Goal: Task Accomplishment & Management: Complete application form

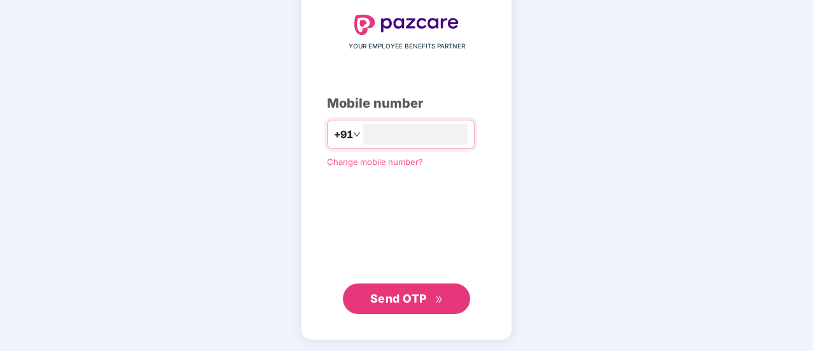
type input "**********"
click at [393, 293] on span "Send OTP" at bounding box center [398, 297] width 57 height 13
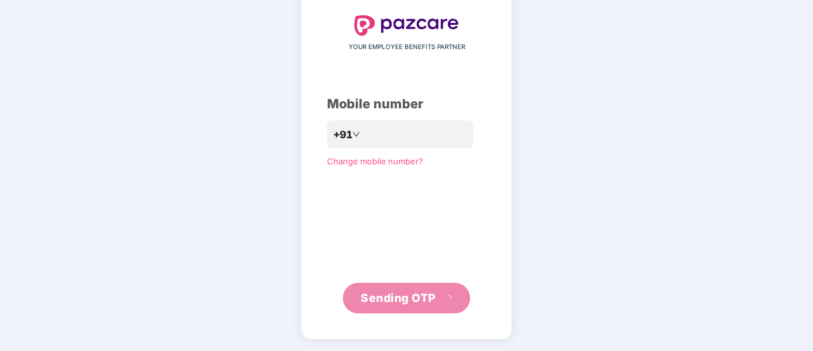
scroll to position [64, 0]
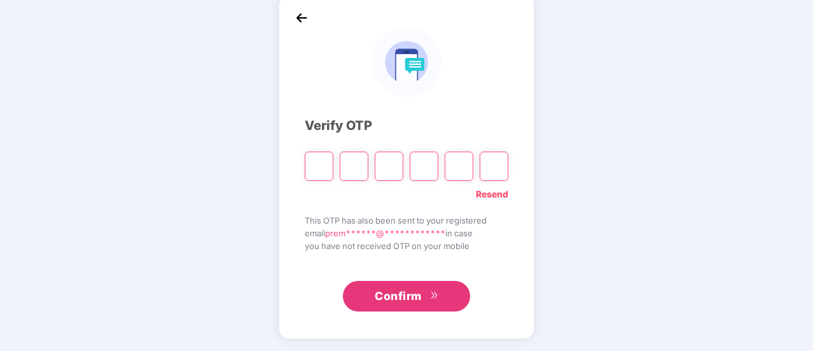
type input "*"
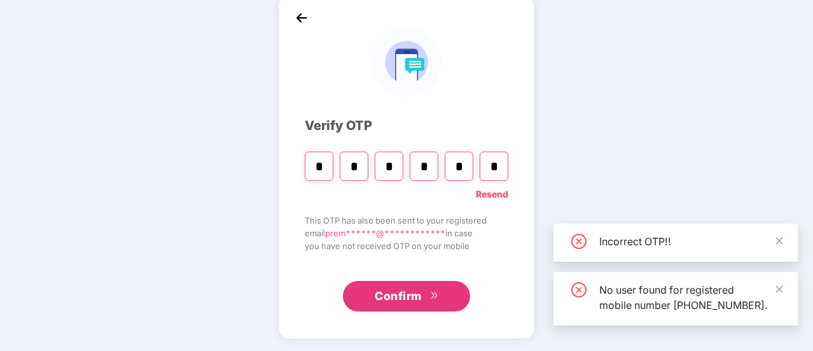
type input "*"
click at [387, 300] on span "Confirm" at bounding box center [398, 296] width 47 height 18
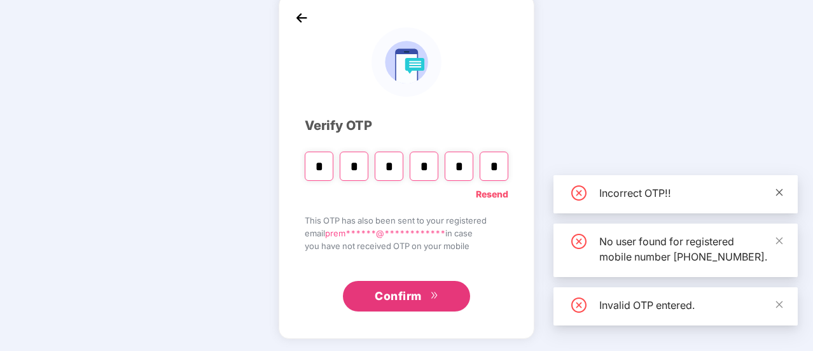
click at [783, 185] on link at bounding box center [779, 192] width 9 height 14
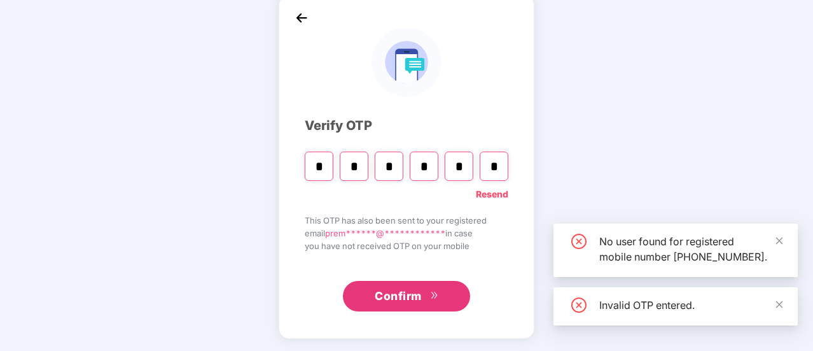
click at [774, 234] on div "No user found for registered mobile number [PHONE_NUMBER]." at bounding box center [690, 249] width 183 height 31
click at [417, 295] on span "Confirm" at bounding box center [398, 296] width 47 height 18
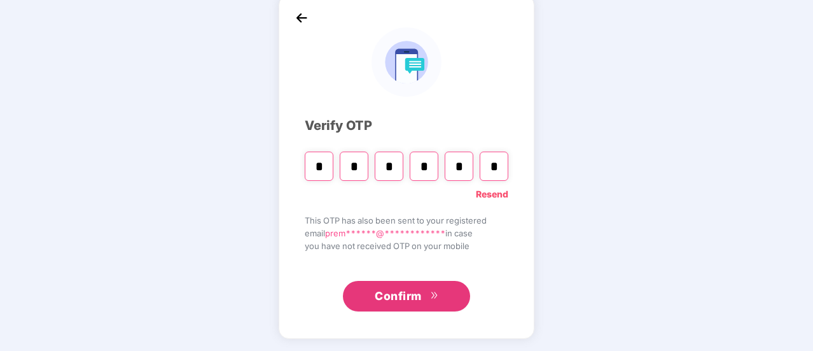
click at [358, 166] on input "*" at bounding box center [354, 165] width 29 height 29
type input "*"
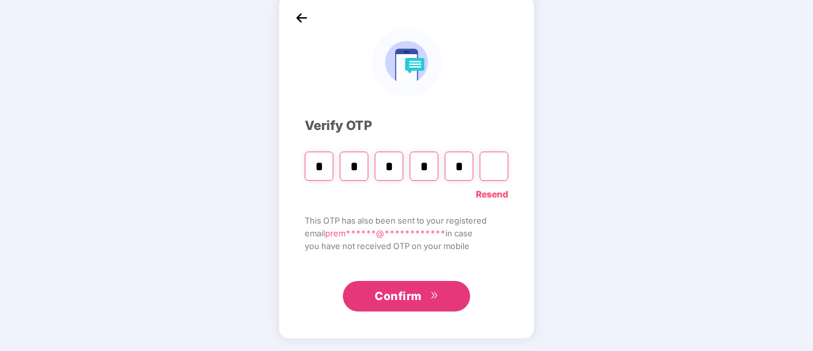
type input "*"
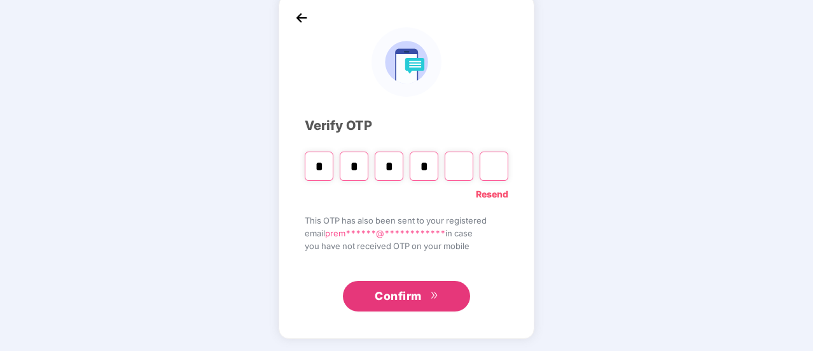
type input "*"
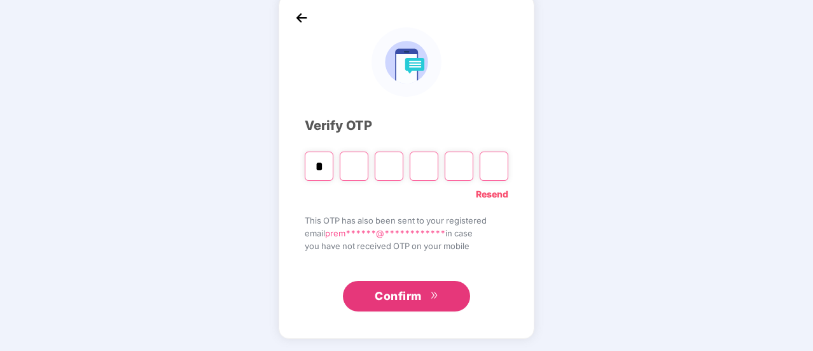
type input "*"
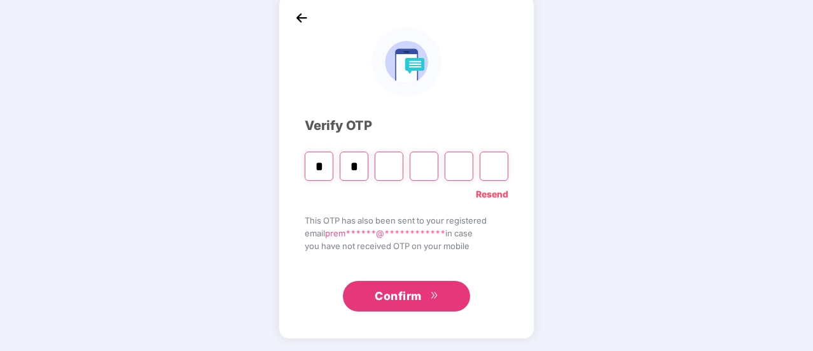
type input "*"
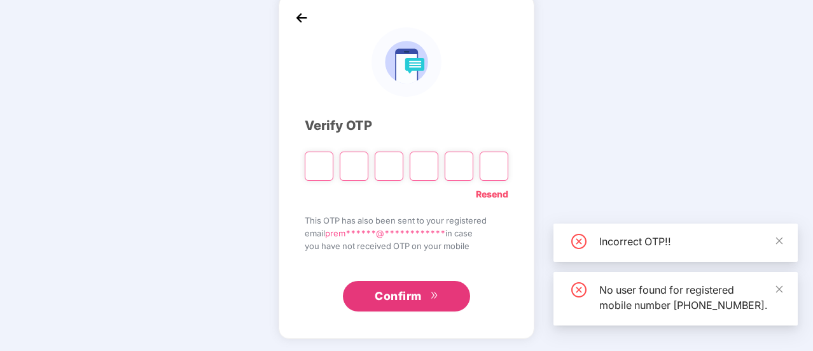
type input "*"
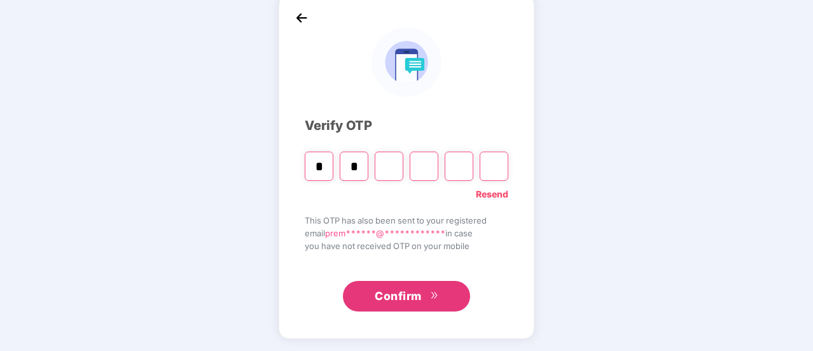
type input "*"
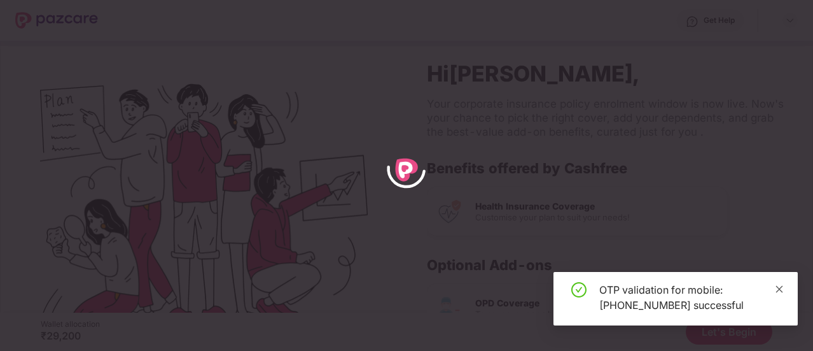
click at [778, 286] on icon "close" at bounding box center [779, 288] width 9 height 9
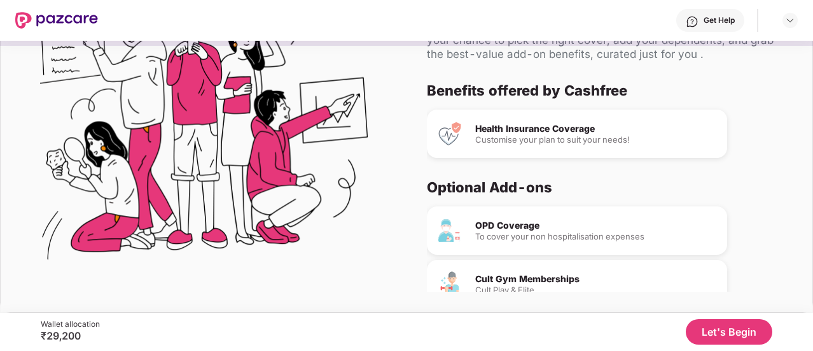
click at [694, 325] on button "Let's Begin" at bounding box center [729, 331] width 87 height 25
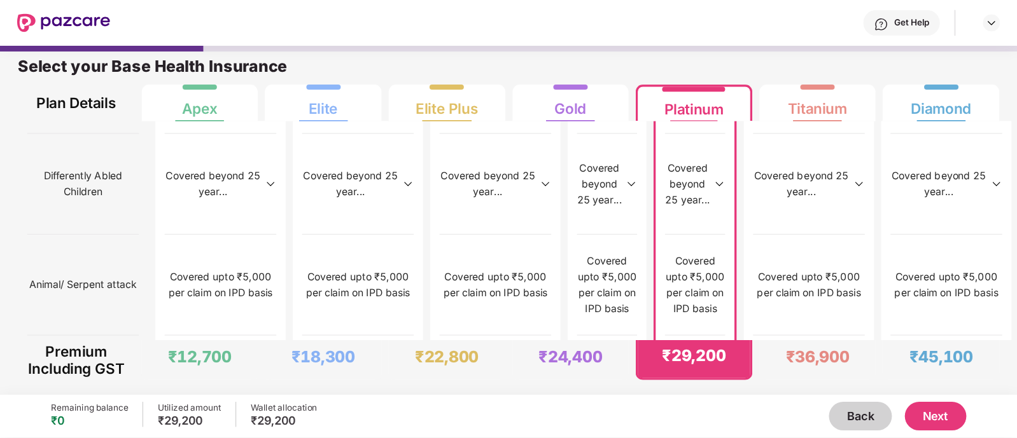
scroll to position [1296, 0]
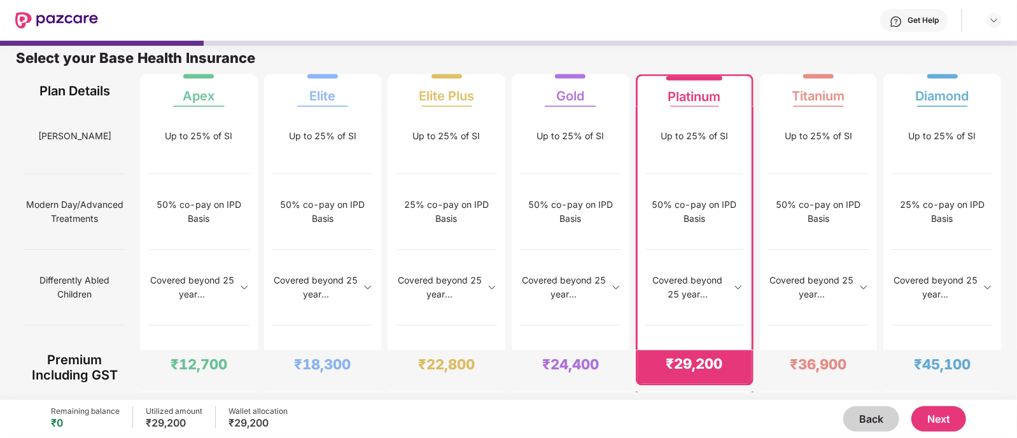
drag, startPoint x: 806, startPoint y: 2, endPoint x: 531, endPoint y: 52, distance: 280.0
click at [531, 52] on div "Select your Base Health Insurance" at bounding box center [508, 61] width 985 height 25
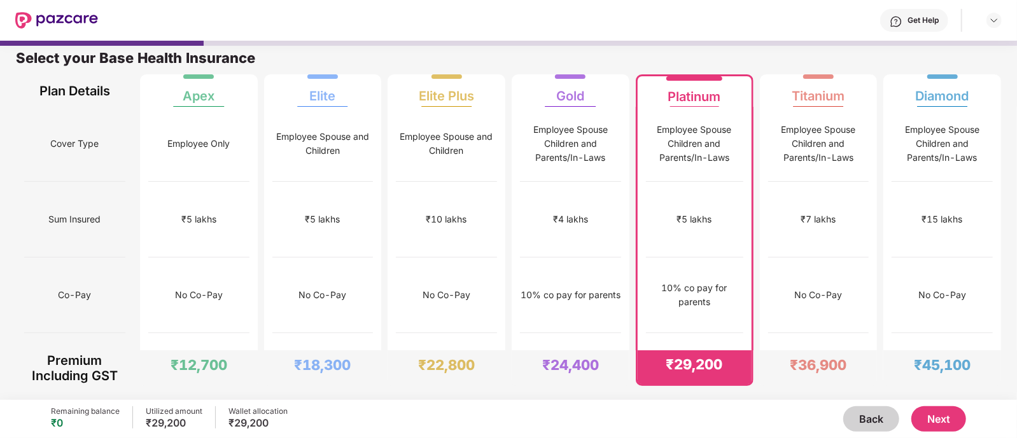
scroll to position [0, 0]
